Goal: Task Accomplishment & Management: Manage account settings

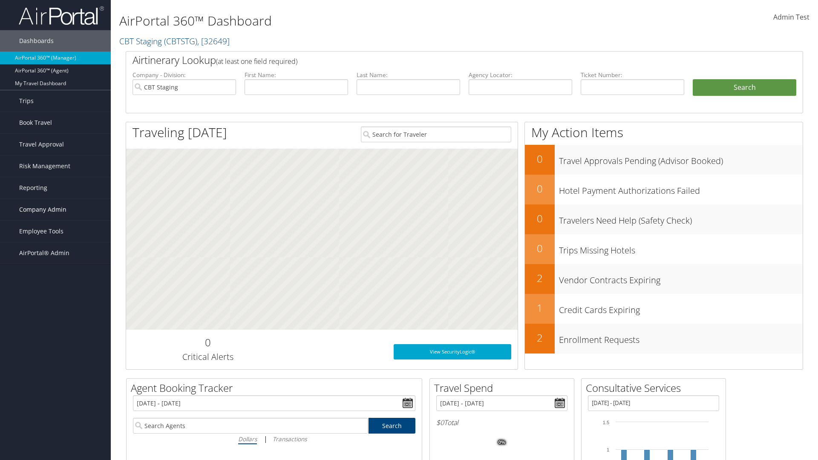
click at [55, 209] on span "Company Admin" at bounding box center [42, 209] width 47 height 21
click at [0, 0] on link "Airtinerary® Settings" at bounding box center [0, 0] width 0 height 0
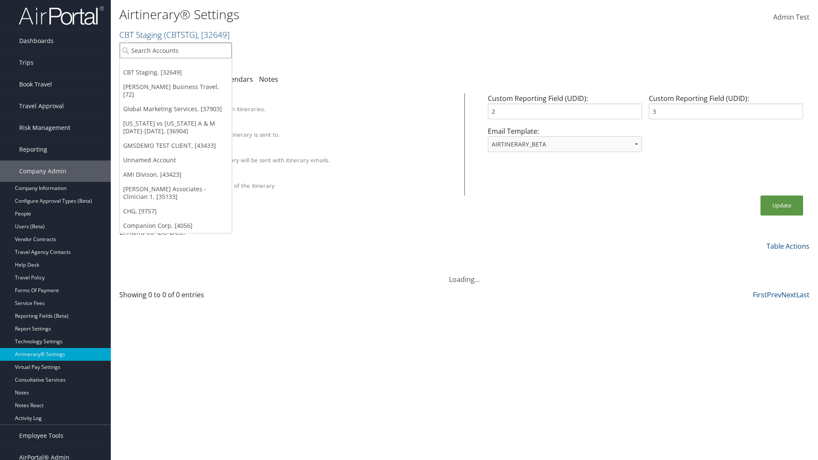
click at [175, 50] on input "search" at bounding box center [176, 51] width 112 height 16
type input "Global Marketing Services"
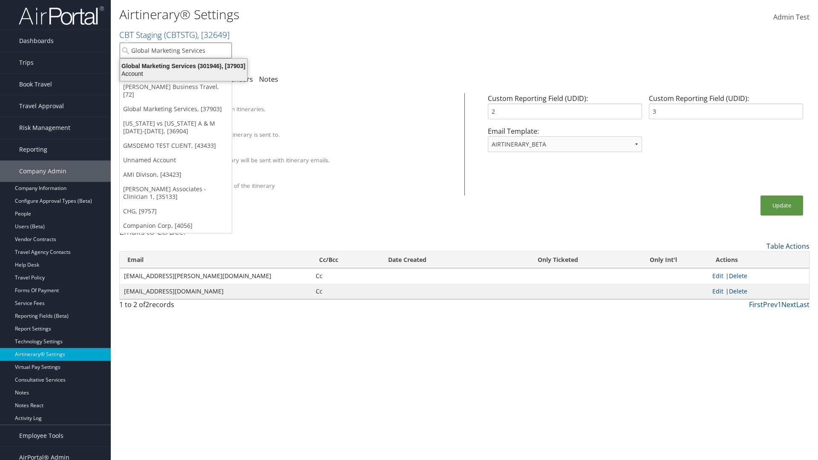
click at [184, 66] on div "Global Marketing Services (301946), [37903]" at bounding box center [183, 66] width 137 height 8
